Goal: Task Accomplishment & Management: Manage account settings

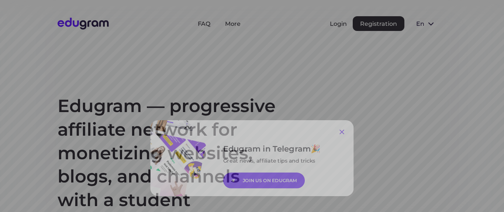
click at [351, 130] on icon at bounding box center [353, 128] width 9 height 9
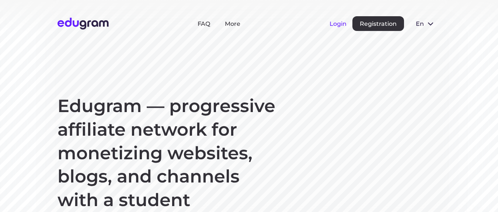
click at [340, 25] on button "Login" at bounding box center [338, 23] width 17 height 7
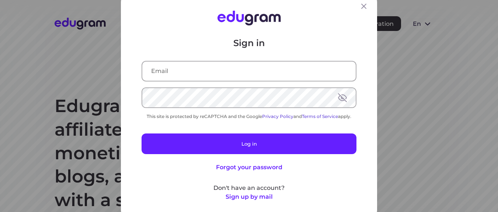
type input "travinskyi90@gmail.com"
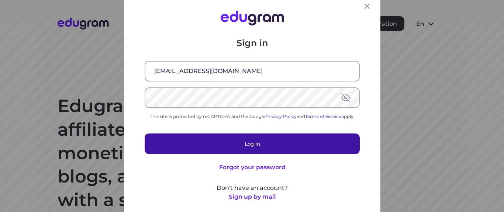
click at [286, 137] on button "Log in" at bounding box center [252, 144] width 215 height 21
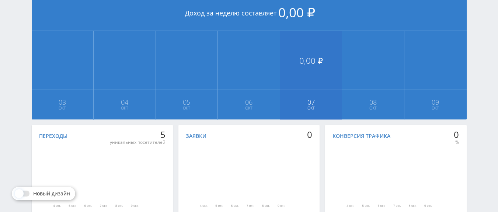
scroll to position [221, 0]
